Goal: Task Accomplishment & Management: Use online tool/utility

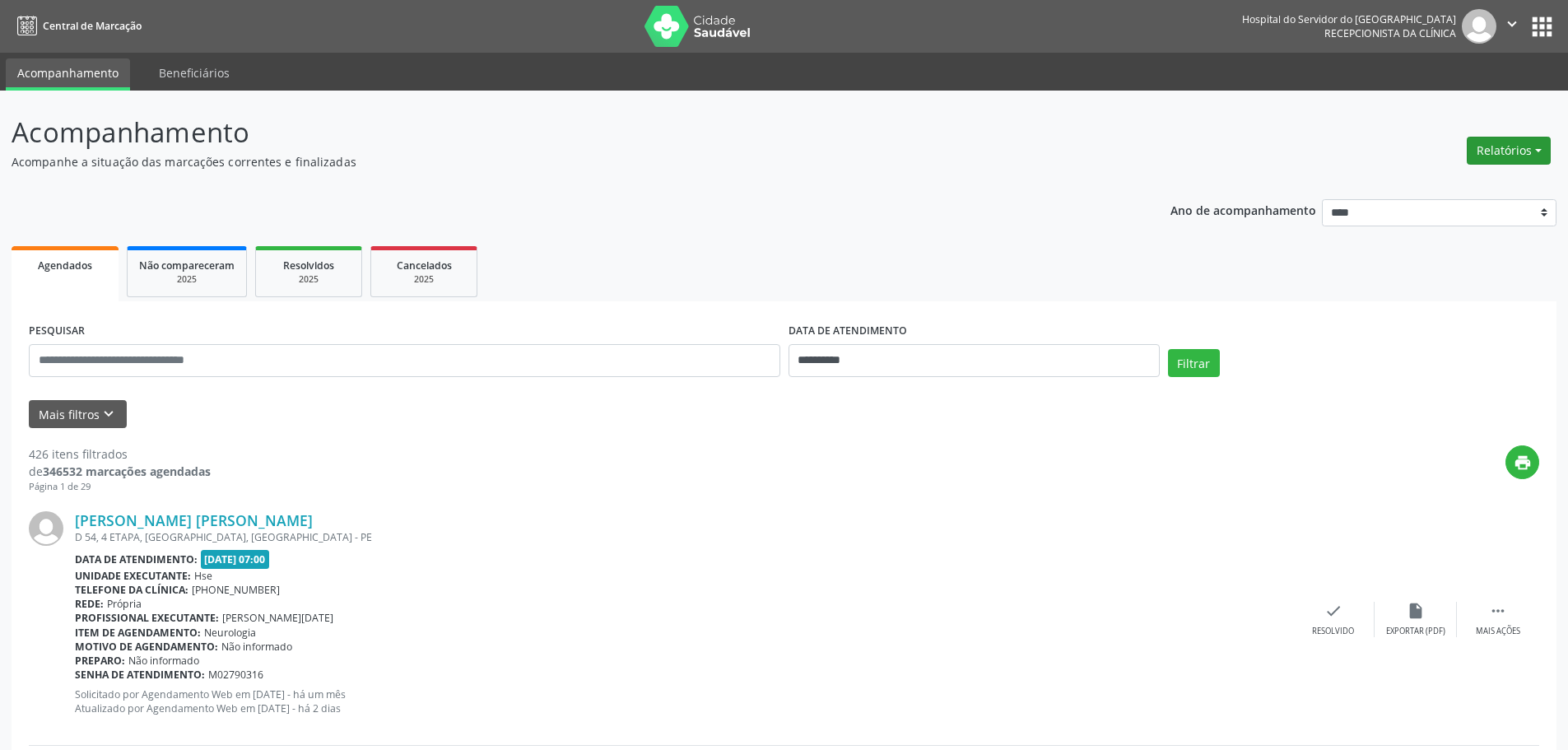
click at [1536, 146] on button "Relatórios" at bounding box center [1508, 151] width 84 height 28
click at [1469, 185] on link "Agendamentos" at bounding box center [1462, 186] width 177 height 23
select select "*"
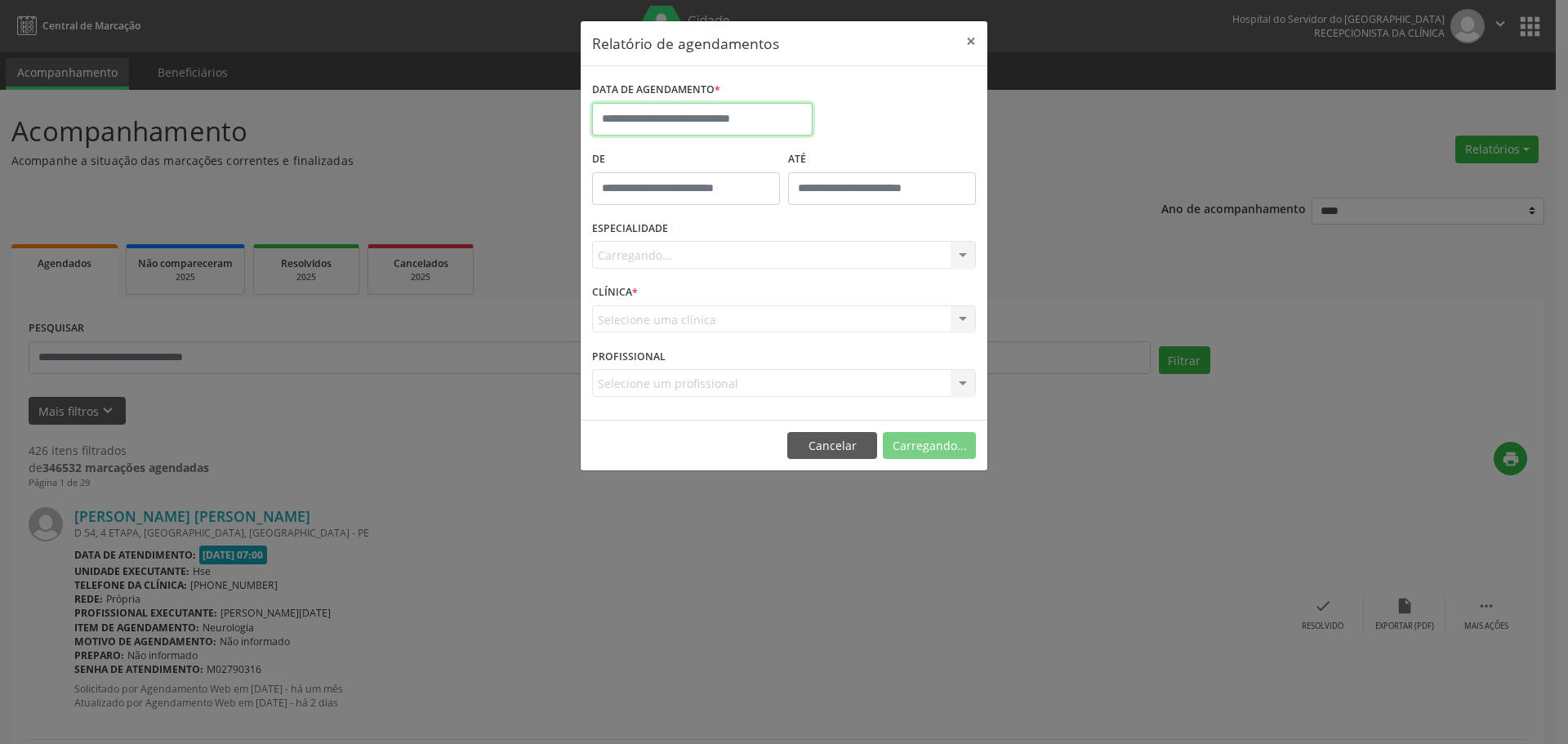
click at [684, 115] on input "text" at bounding box center [702, 119] width 220 height 33
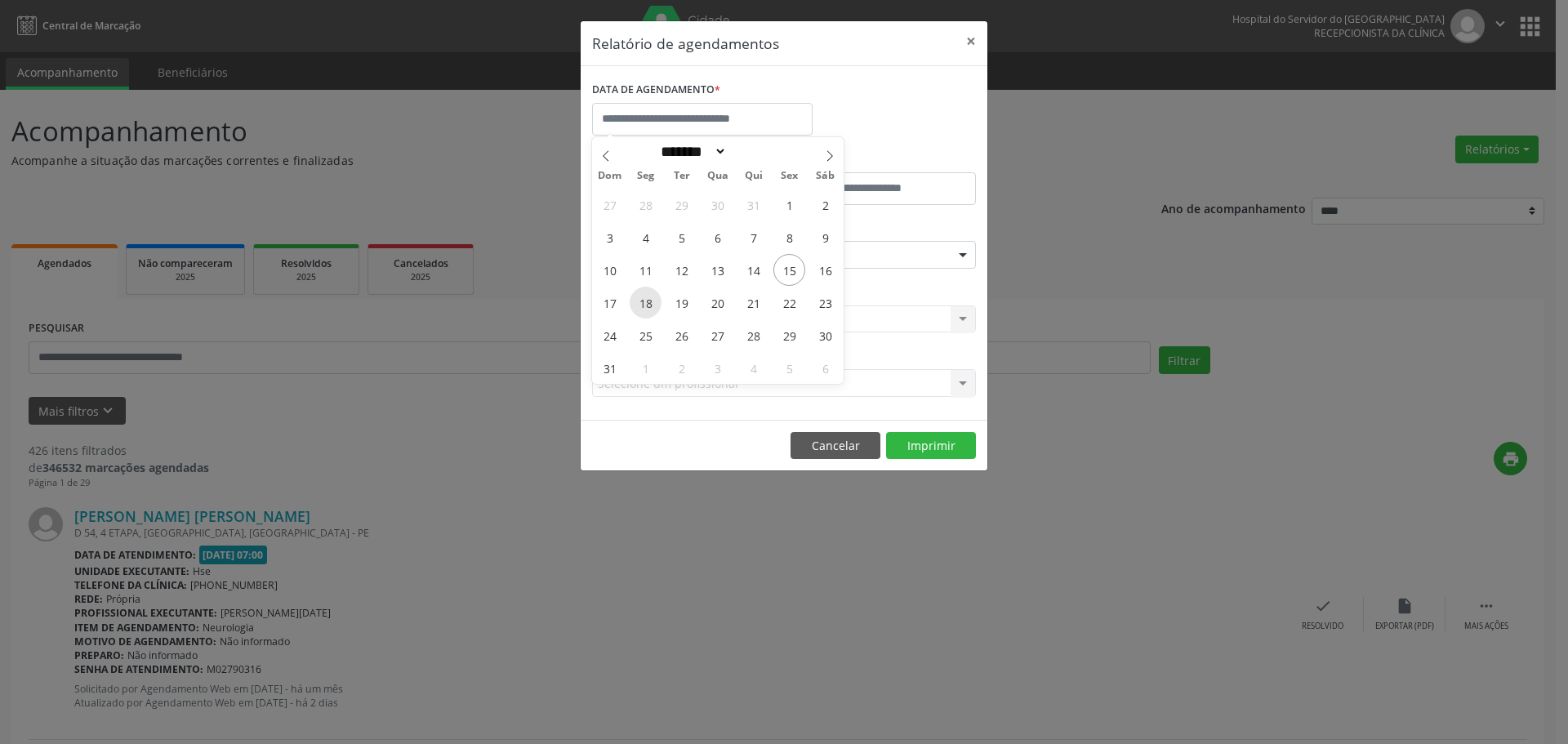
click at [650, 302] on span "18" at bounding box center [645, 302] width 32 height 32
type input "**********"
click at [650, 302] on span "18" at bounding box center [645, 302] width 32 height 32
click at [650, 302] on div "CLÍNICA * Selecione uma clínica Nenhum resultado encontrado para: " " Não há ne…" at bounding box center [784, 311] width 392 height 63
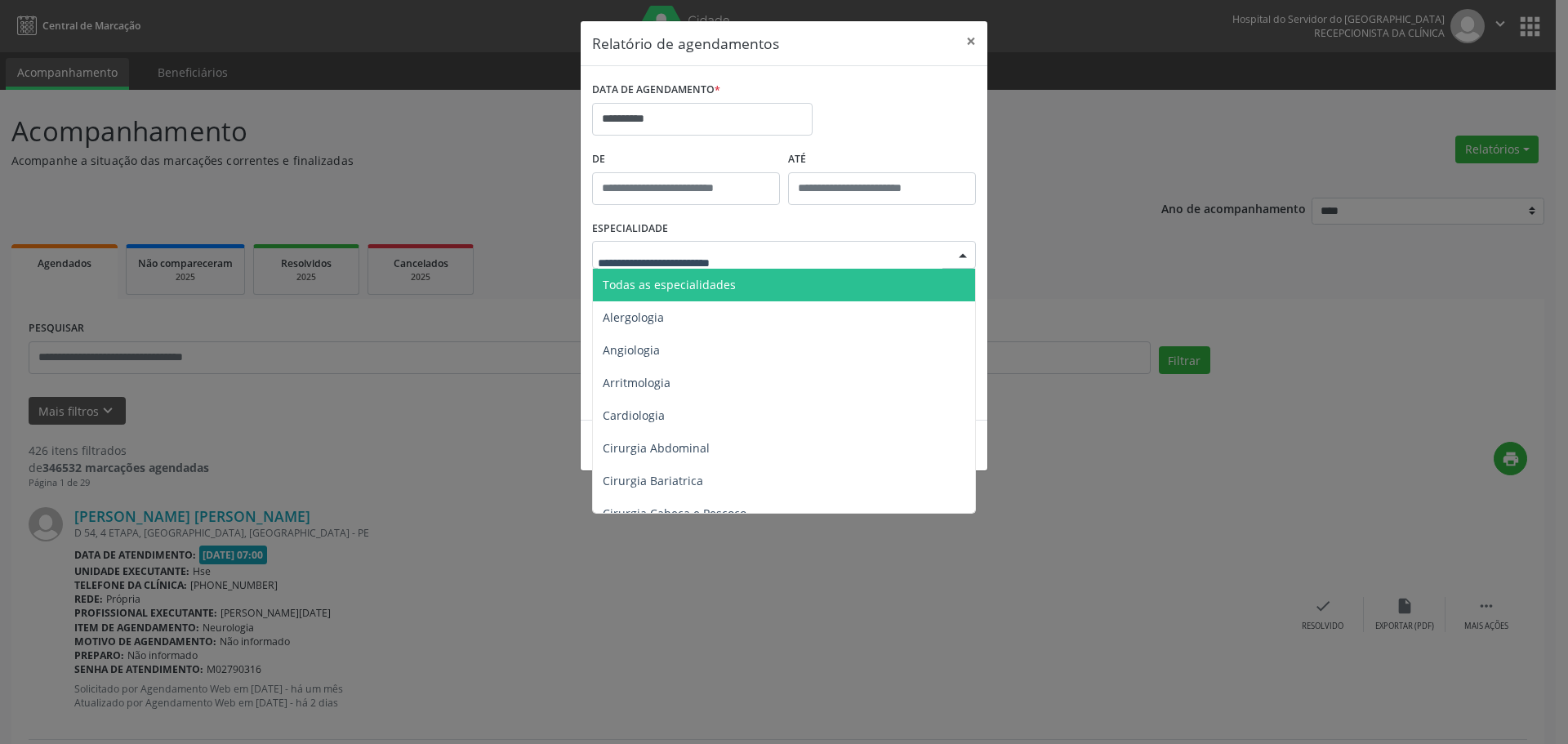
click at [688, 295] on span "Todas as especialidades" at bounding box center [784, 285] width 384 height 33
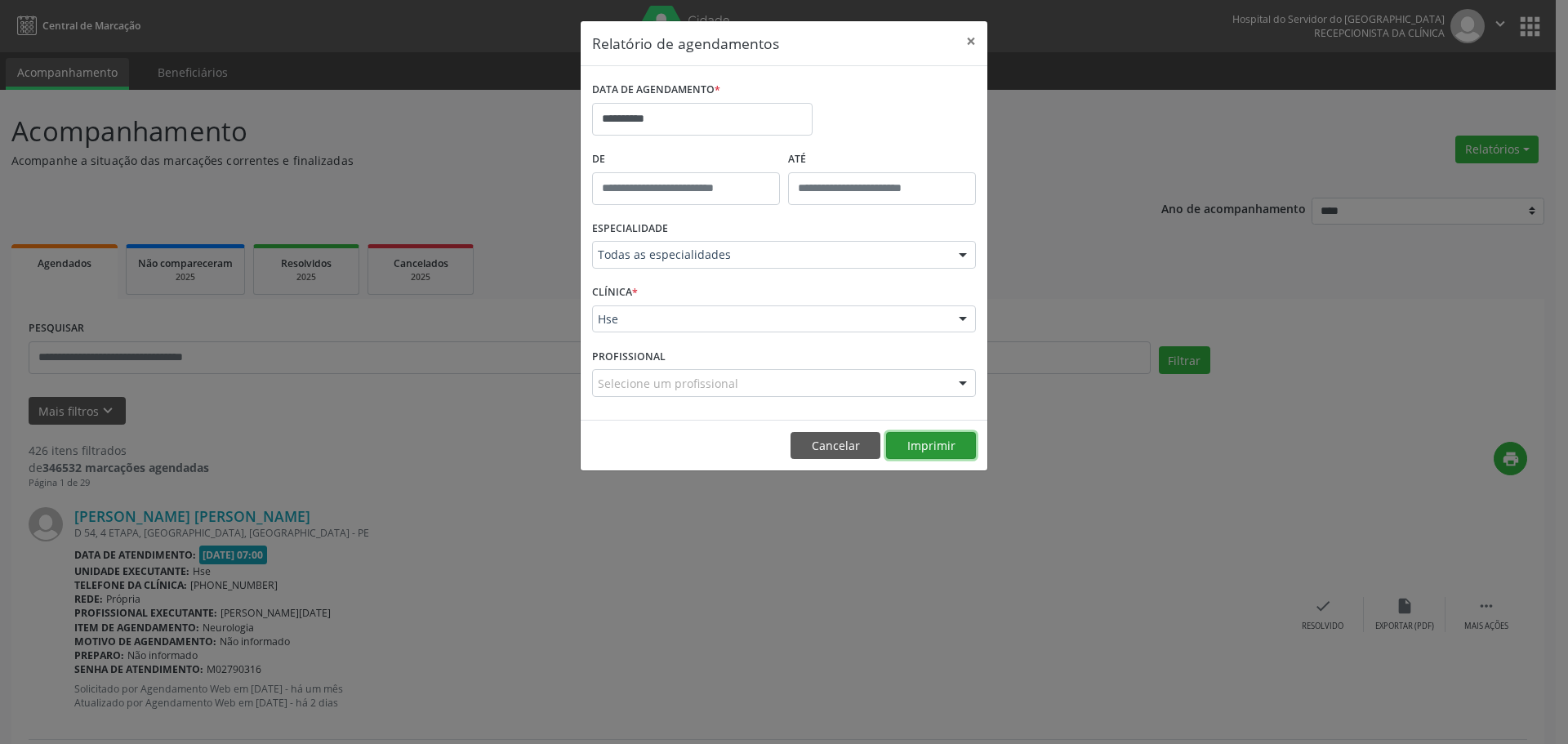
click at [920, 448] on button "Imprimir" at bounding box center [931, 446] width 90 height 28
